Goal: Information Seeking & Learning: Learn about a topic

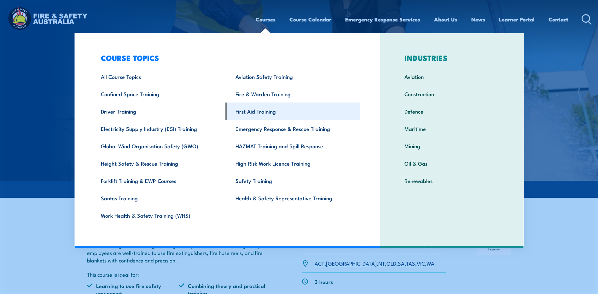
click at [255, 117] on link "First Aid Training" at bounding box center [293, 110] width 135 height 17
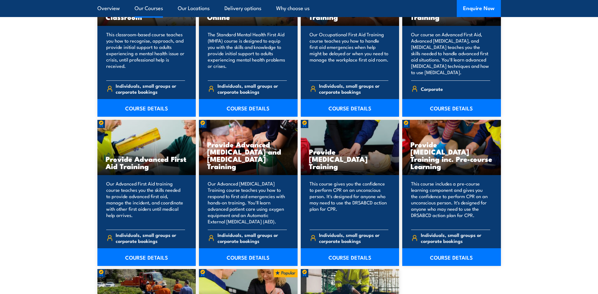
scroll to position [756, 0]
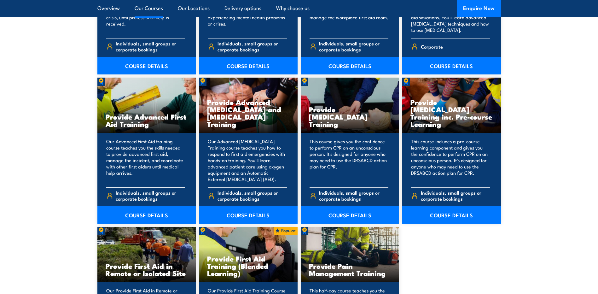
click at [158, 214] on link "COURSE DETAILS" at bounding box center [146, 215] width 99 height 18
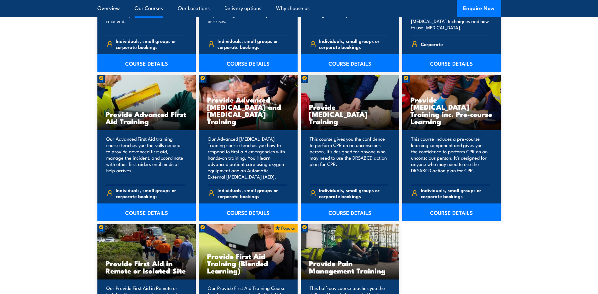
scroll to position [756, 0]
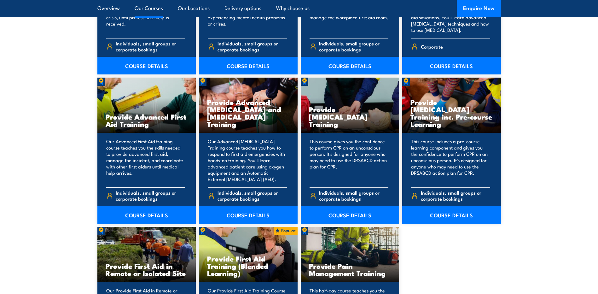
click at [151, 215] on link "COURSE DETAILS" at bounding box center [146, 215] width 99 height 18
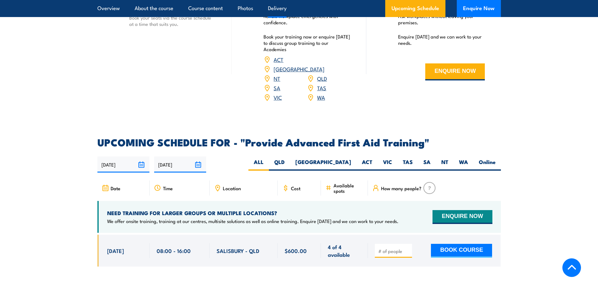
scroll to position [882, 0]
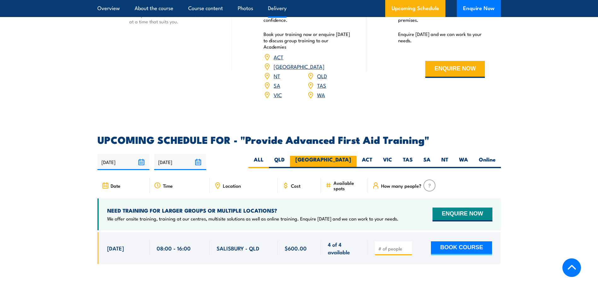
click at [344, 156] on label "[GEOGRAPHIC_DATA]" at bounding box center [323, 162] width 66 height 12
click at [351, 156] on input "[GEOGRAPHIC_DATA]" at bounding box center [353, 158] width 4 height 4
radio input "true"
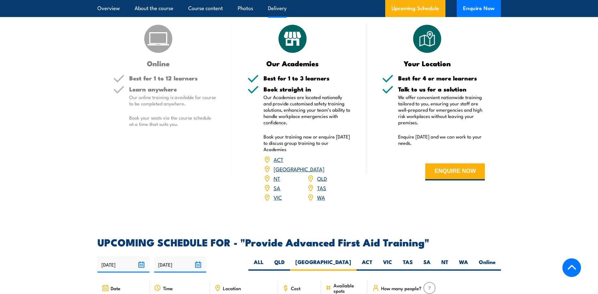
scroll to position [748, 0]
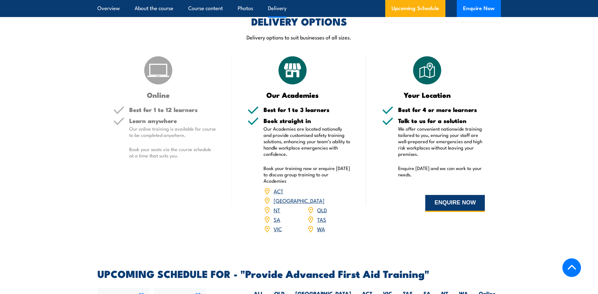
click at [452, 196] on button "ENQUIRE NOW" at bounding box center [455, 203] width 60 height 17
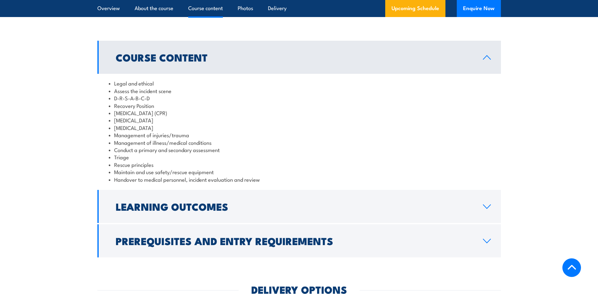
scroll to position [536, 0]
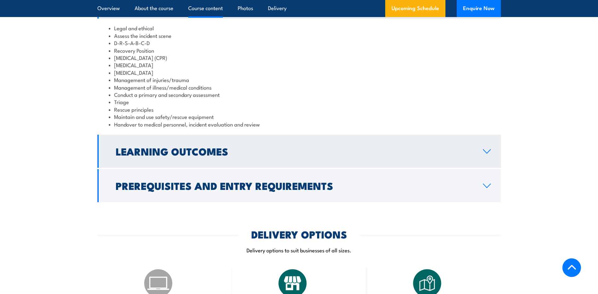
click at [285, 137] on link "Learning Outcomes" at bounding box center [298, 151] width 403 height 33
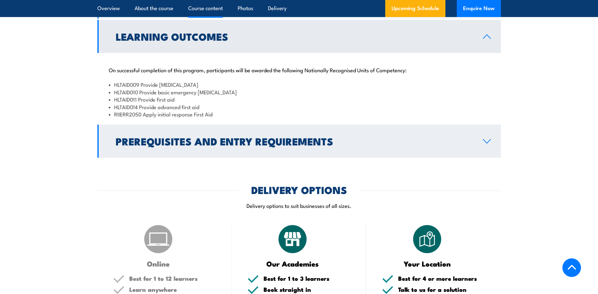
click at [256, 125] on link "Prerequisites and Entry Requirements" at bounding box center [298, 140] width 403 height 33
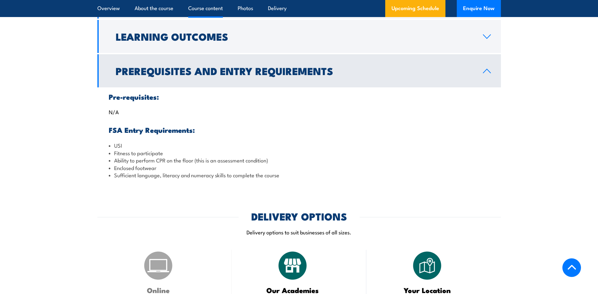
click at [426, 72] on link "Prerequisites and Entry Requirements" at bounding box center [298, 70] width 403 height 33
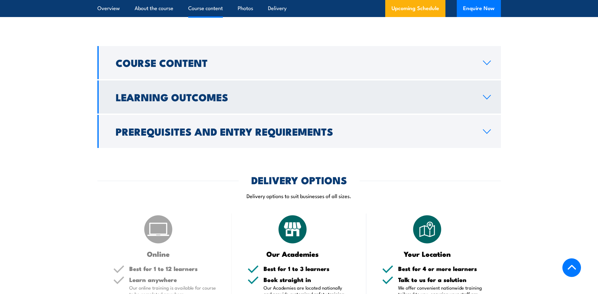
scroll to position [473, 0]
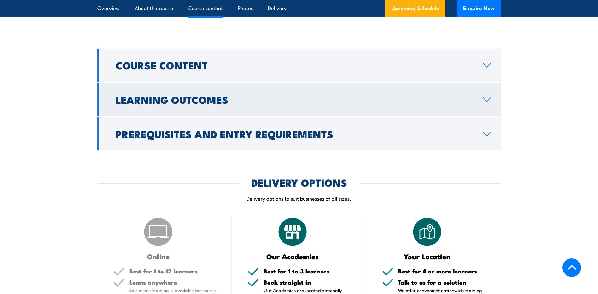
click at [300, 83] on link "Learning Outcomes" at bounding box center [298, 99] width 403 height 33
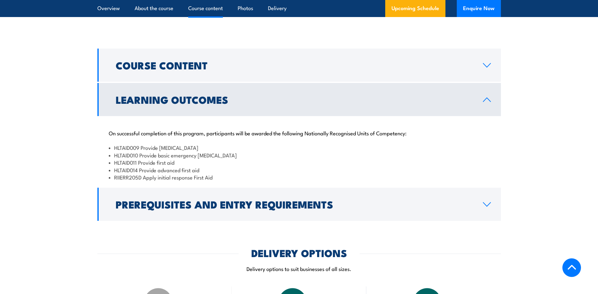
click at [299, 83] on link "Learning Outcomes" at bounding box center [298, 99] width 403 height 33
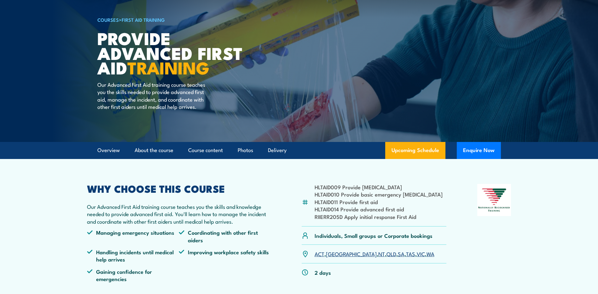
scroll to position [0, 0]
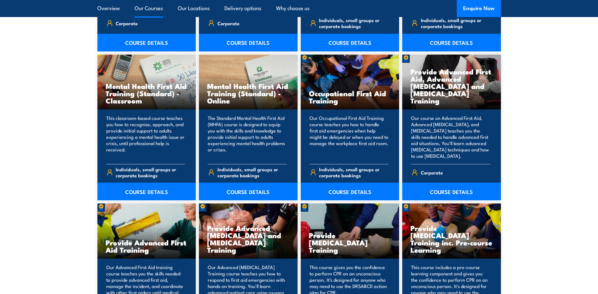
scroll to position [630, 0]
click at [348, 193] on link "COURSE DETAILS" at bounding box center [350, 192] width 99 height 18
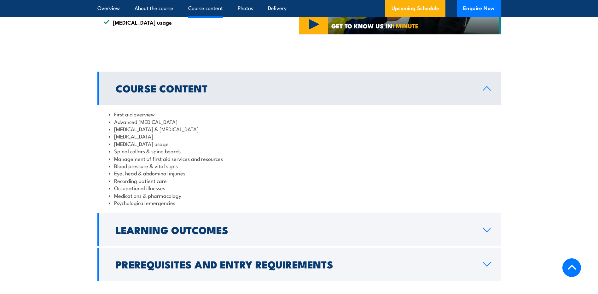
scroll to position [599, 0]
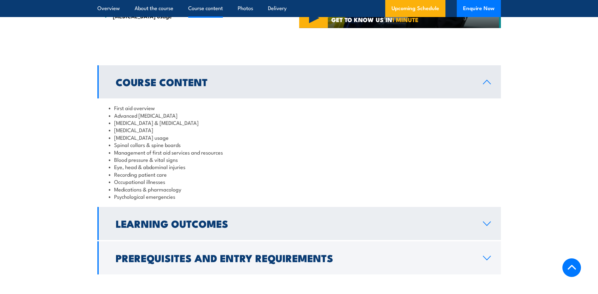
click at [235, 219] on h2 "Learning Outcomes" at bounding box center [294, 223] width 357 height 9
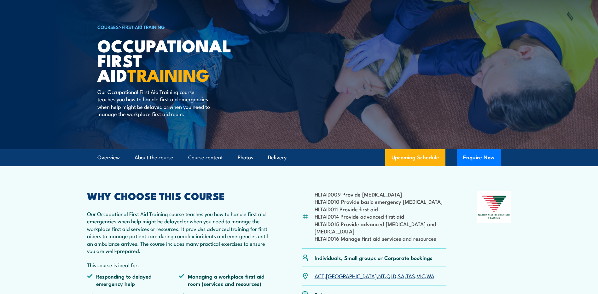
scroll to position [0, 0]
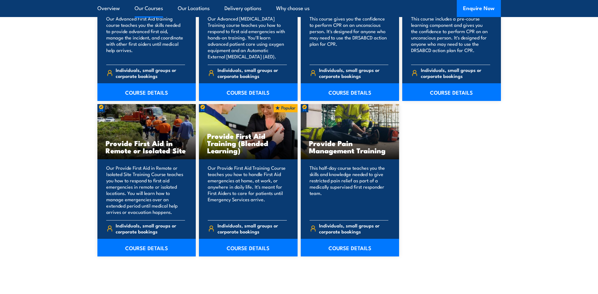
scroll to position [882, 0]
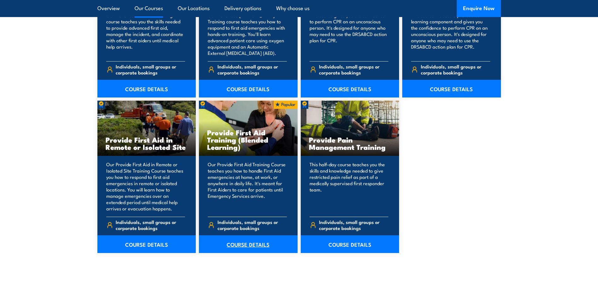
click at [255, 242] on link "COURSE DETAILS" at bounding box center [248, 244] width 99 height 18
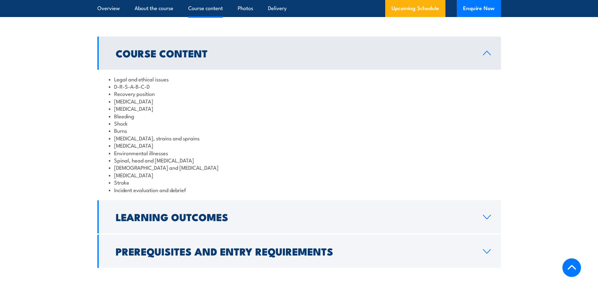
scroll to position [756, 0]
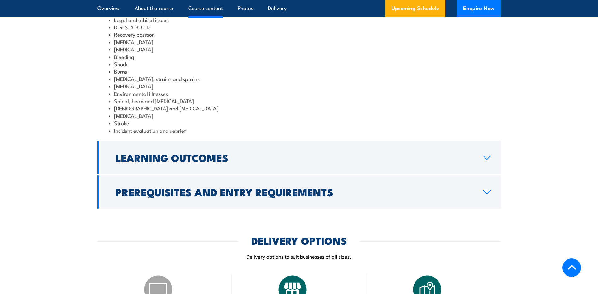
click at [258, 174] on link "Learning Outcomes" at bounding box center [298, 157] width 403 height 33
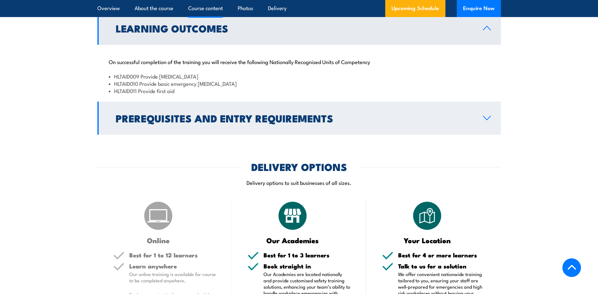
click at [235, 122] on h2 "Prerequisites and Entry Requirements" at bounding box center [294, 117] width 357 height 9
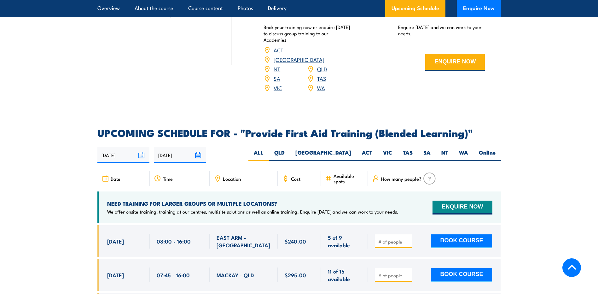
scroll to position [1134, 0]
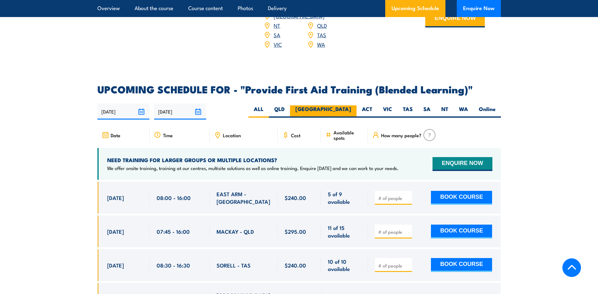
click at [341, 117] on label "NSW" at bounding box center [323, 111] width 66 height 12
click at [351, 109] on input "[GEOGRAPHIC_DATA]" at bounding box center [353, 107] width 4 height 4
radio input "true"
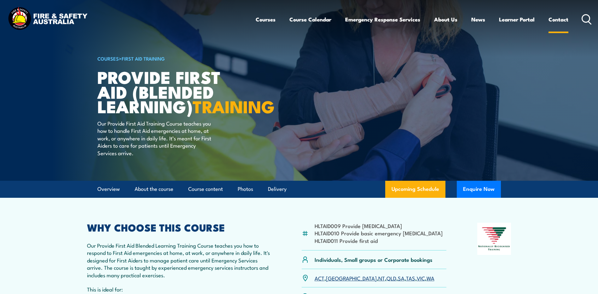
click at [565, 18] on link "Contact" at bounding box center [558, 19] width 20 height 17
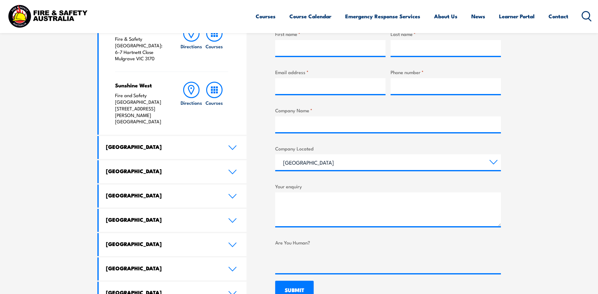
scroll to position [315, 0]
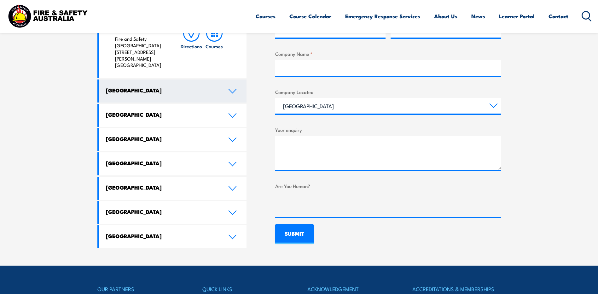
click at [229, 89] on icon at bounding box center [232, 91] width 9 height 5
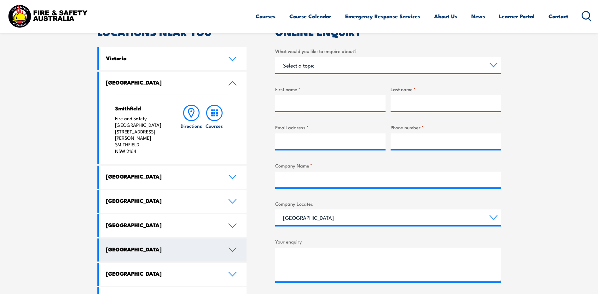
scroll to position [189, 0]
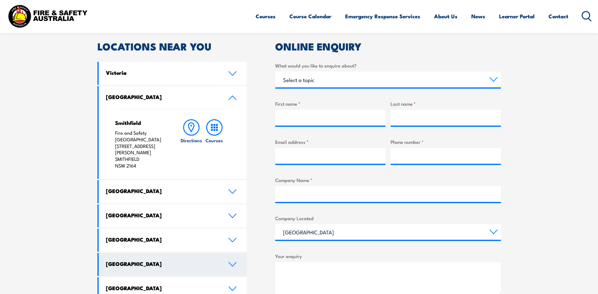
click at [212, 141] on h6 "Courses" at bounding box center [213, 140] width 17 height 7
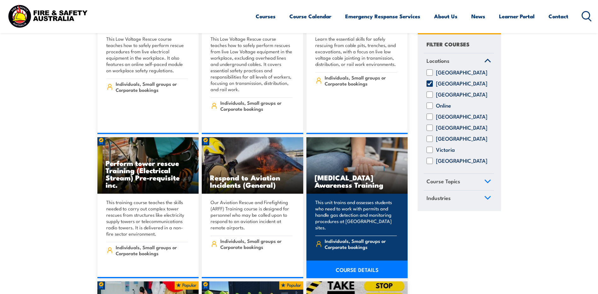
scroll to position [1229, 0]
